Goal: Information Seeking & Learning: Learn about a topic

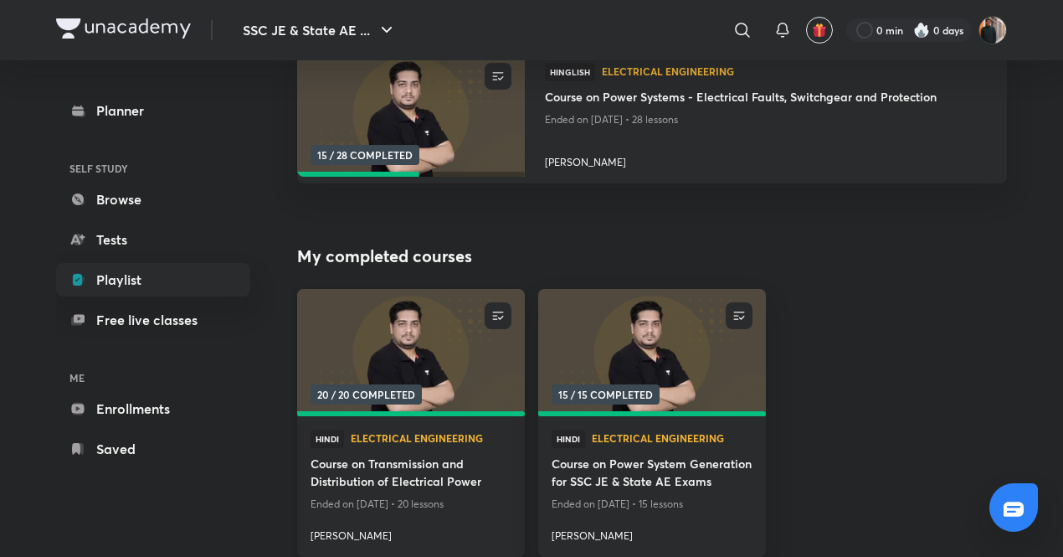
scroll to position [251, 0]
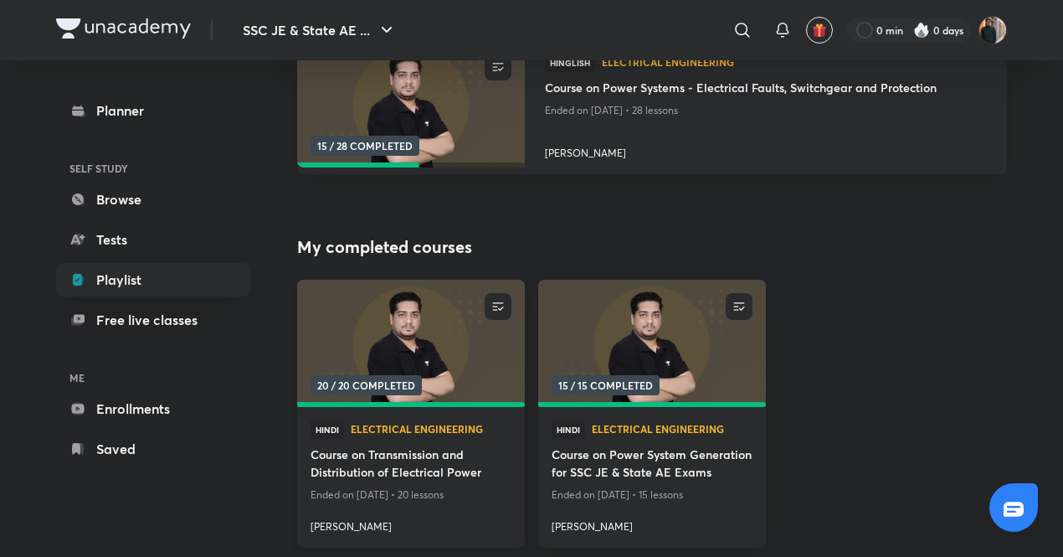
click at [392, 365] on img at bounding box center [411, 344] width 232 height 130
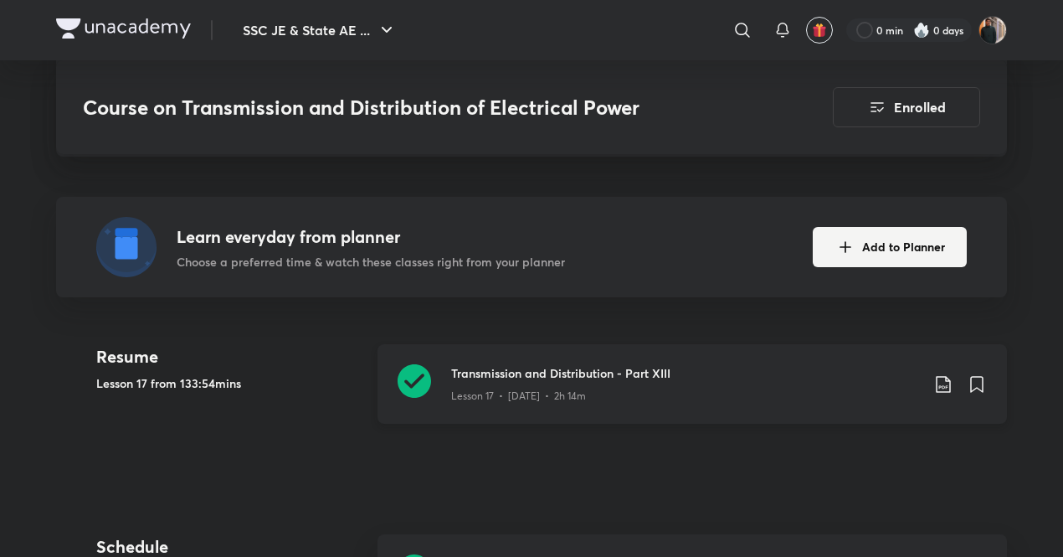
scroll to position [335, 0]
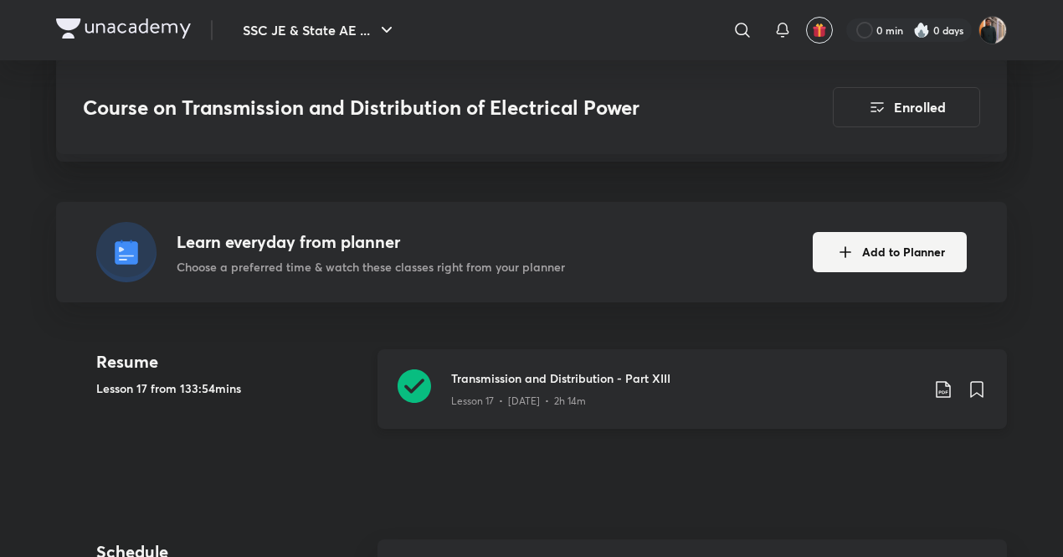
drag, startPoint x: 391, startPoint y: 396, endPoint x: 429, endPoint y: 384, distance: 39.5
click at [391, 396] on div "Transmission and Distribution - Part XIII Lesson 17 • [DATE] • 2h 14m" at bounding box center [693, 389] width 630 height 80
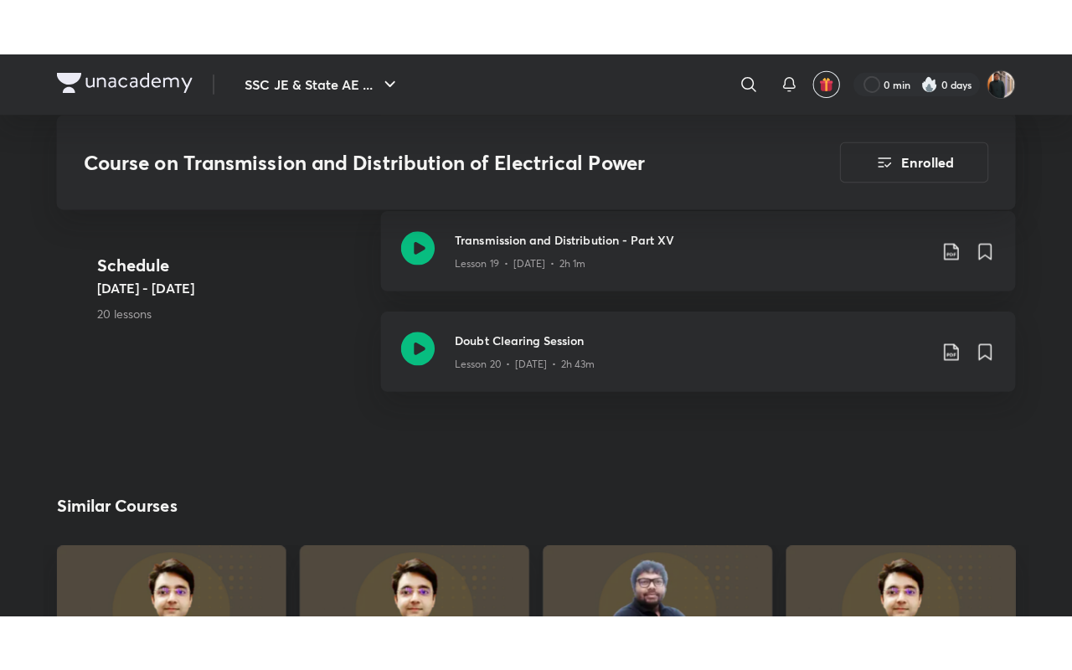
scroll to position [2261, 0]
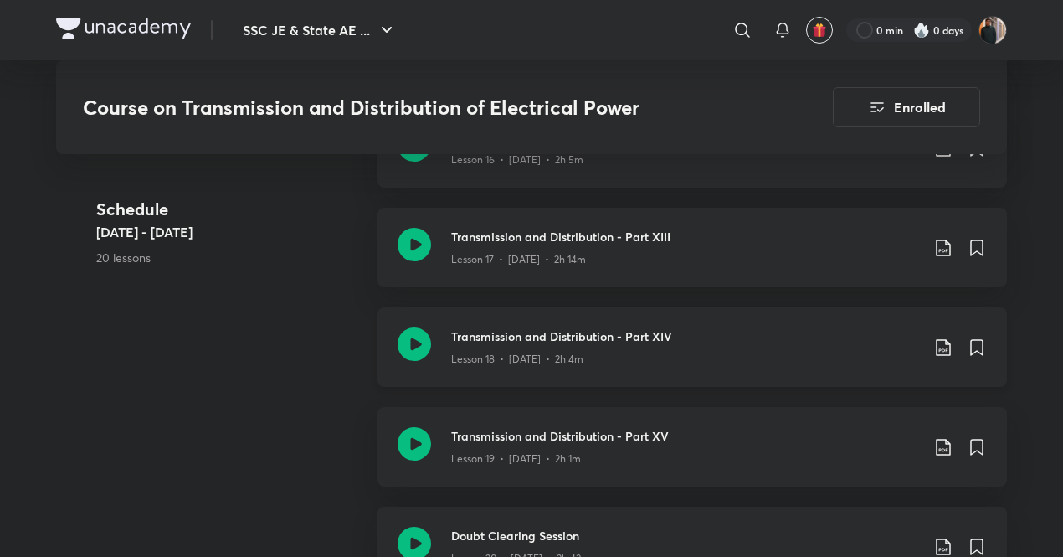
click at [556, 342] on h3 "Transmission and Distribution - Part XIV" at bounding box center [685, 336] width 469 height 18
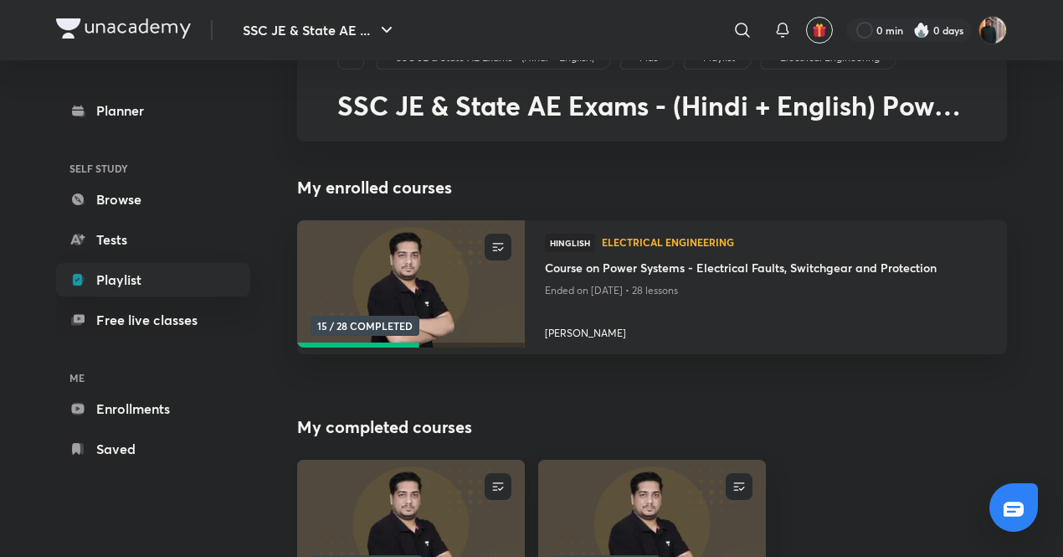
scroll to position [167, 0]
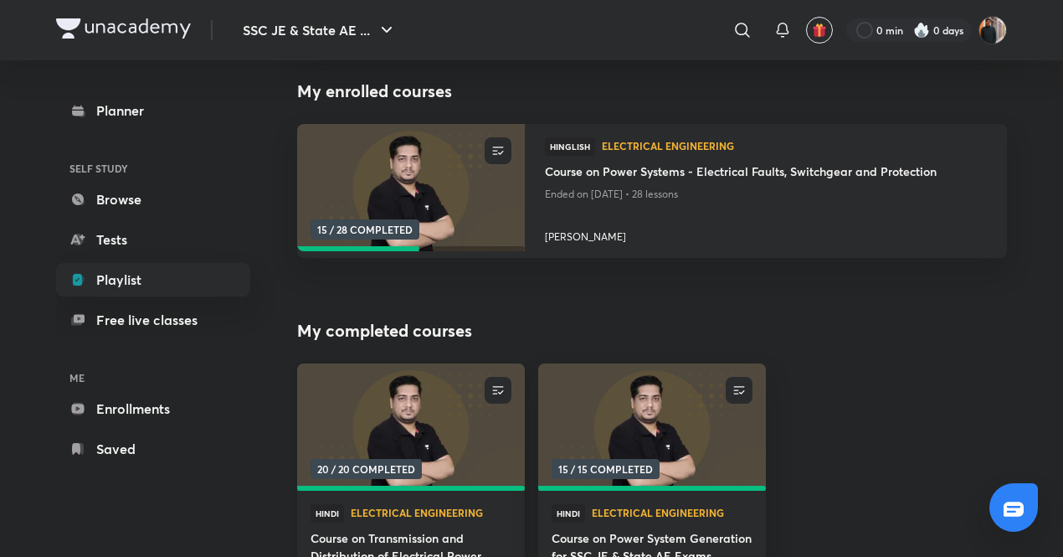
drag, startPoint x: 428, startPoint y: 429, endPoint x: 397, endPoint y: 425, distance: 31.2
click at [428, 429] on img at bounding box center [411, 428] width 232 height 130
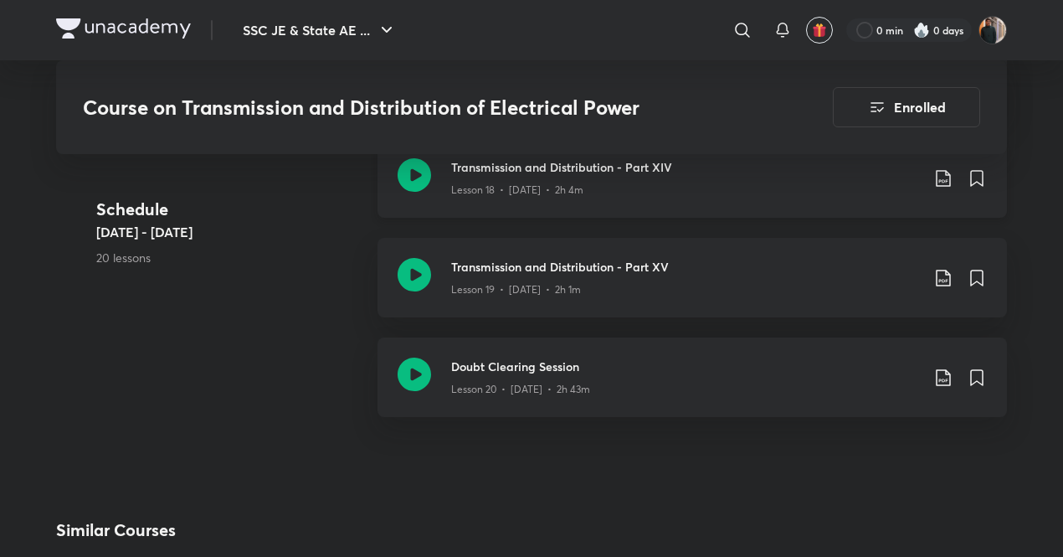
scroll to position [2428, 0]
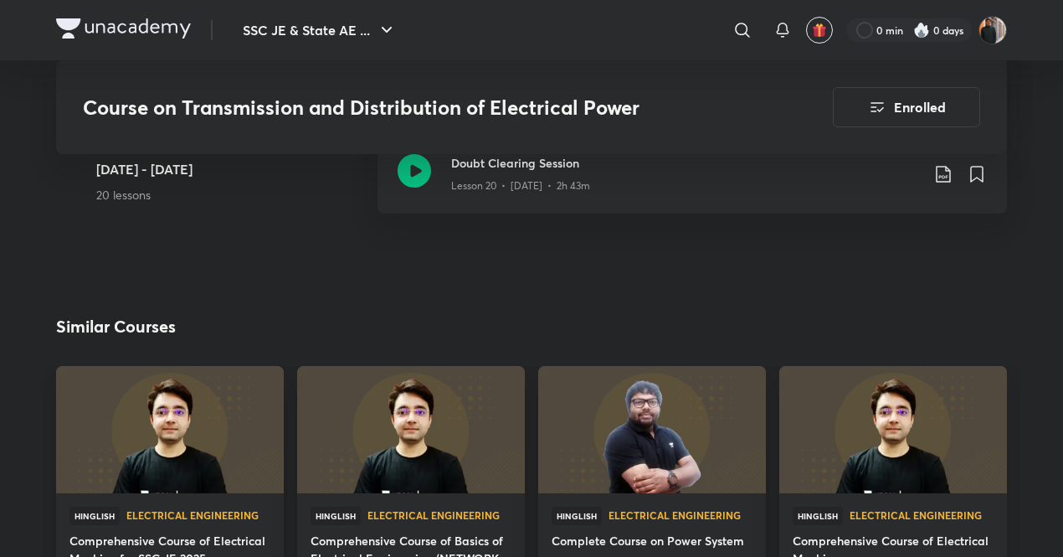
scroll to position [2596, 0]
